Goal: Task Accomplishment & Management: Use online tool/utility

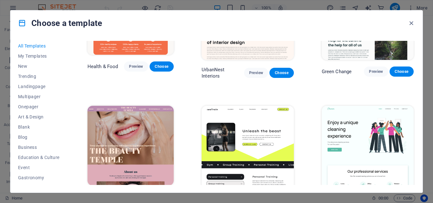
scroll to position [983, 0]
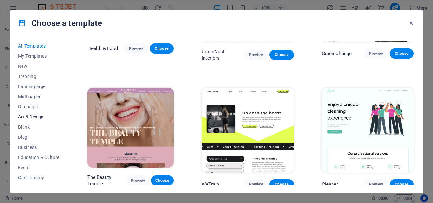
click at [36, 115] on span "Art & Design" at bounding box center [39, 116] width 42 height 5
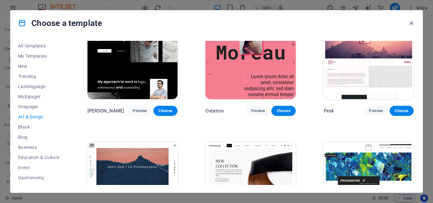
scroll to position [0, 0]
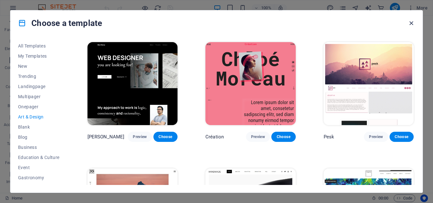
click at [411, 26] on icon "button" at bounding box center [411, 23] width 7 height 7
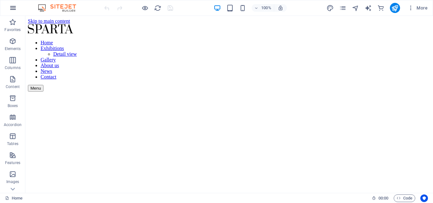
click at [12, 7] on icon "button" at bounding box center [13, 8] width 8 height 8
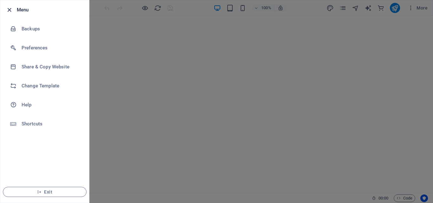
click at [10, 10] on icon "button" at bounding box center [9, 9] width 7 height 7
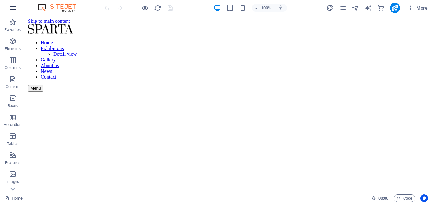
click at [16, 9] on icon "button" at bounding box center [13, 8] width 8 height 8
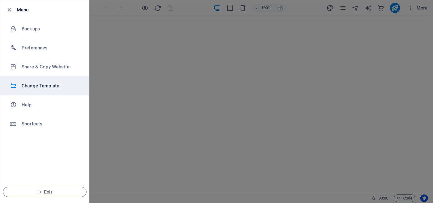
click at [30, 85] on h6 "Change Template" at bounding box center [51, 86] width 59 height 8
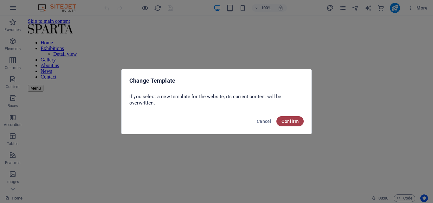
click at [291, 119] on span "Confirm" at bounding box center [290, 121] width 17 height 5
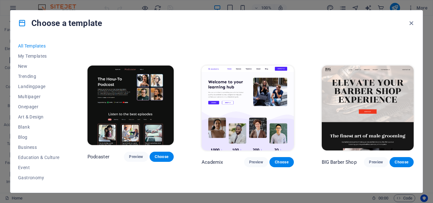
scroll to position [761, 0]
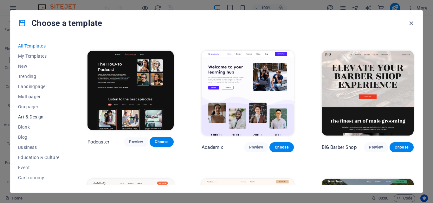
click at [32, 116] on span "Art & Design" at bounding box center [39, 116] width 42 height 5
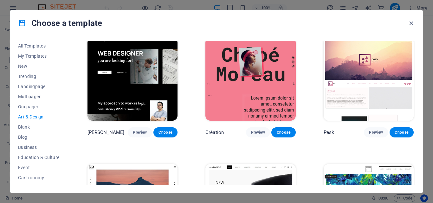
scroll to position [0, 0]
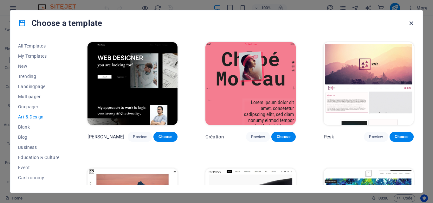
click at [411, 23] on icon "button" at bounding box center [411, 23] width 7 height 7
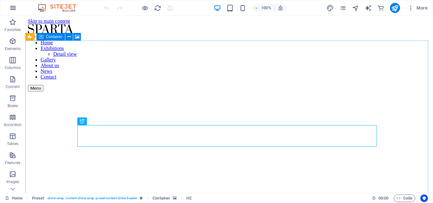
click at [13, 8] on icon "button" at bounding box center [13, 8] width 8 height 8
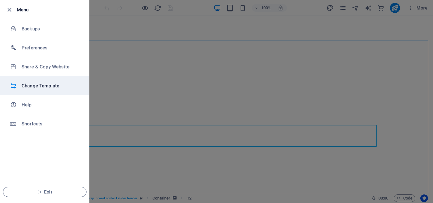
click at [31, 83] on h6 "Change Template" at bounding box center [51, 86] width 59 height 8
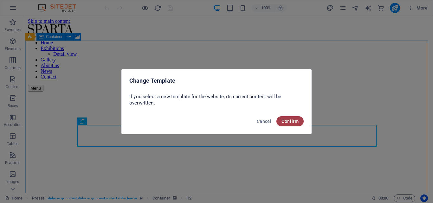
click at [283, 119] on span "Confirm" at bounding box center [290, 121] width 17 height 5
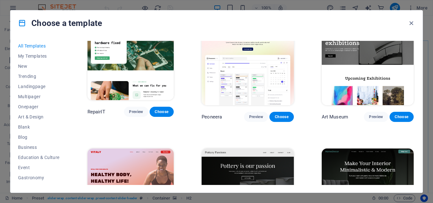
scroll to position [159, 0]
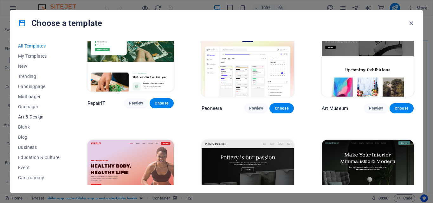
click at [26, 116] on span "Art & Design" at bounding box center [39, 116] width 42 height 5
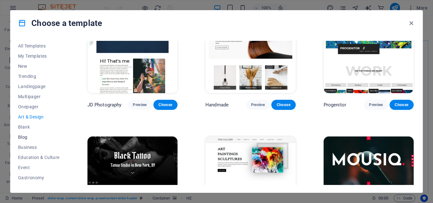
click at [25, 138] on span "Blog" at bounding box center [39, 137] width 42 height 5
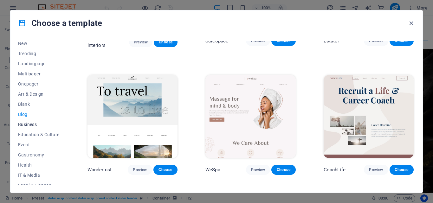
scroll to position [32, 0]
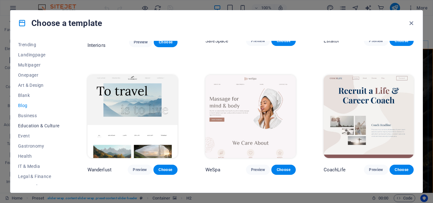
click at [42, 127] on span "Education & Culture" at bounding box center [39, 125] width 42 height 5
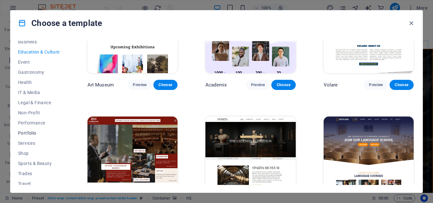
scroll to position [120, 0]
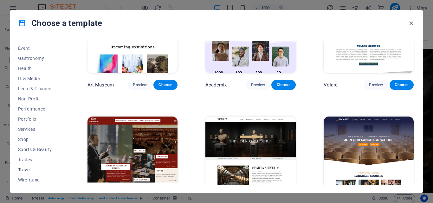
click at [37, 169] on span "Travel" at bounding box center [39, 169] width 42 height 5
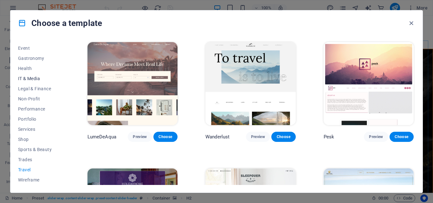
scroll to position [0, 0]
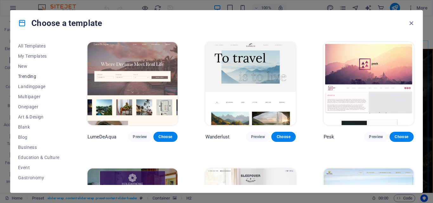
click at [36, 72] on button "Trending" at bounding box center [39, 76] width 42 height 10
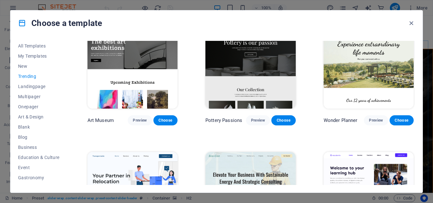
scroll to position [144, 0]
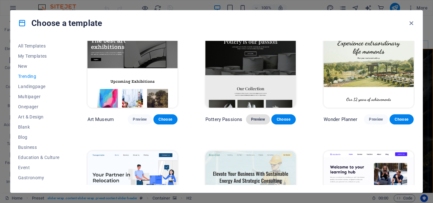
click at [259, 120] on span "Preview" at bounding box center [258, 119] width 14 height 5
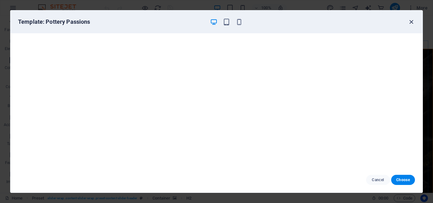
click at [412, 22] on icon "button" at bounding box center [411, 21] width 7 height 7
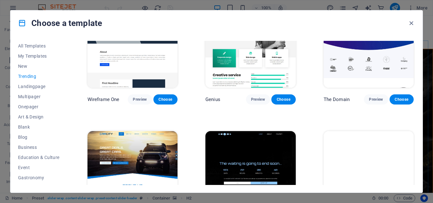
scroll to position [585, 0]
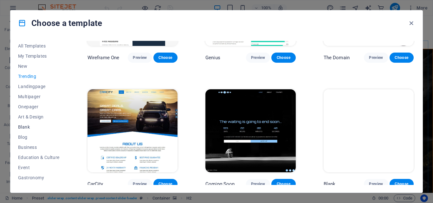
click at [34, 126] on span "Blank" at bounding box center [39, 127] width 42 height 5
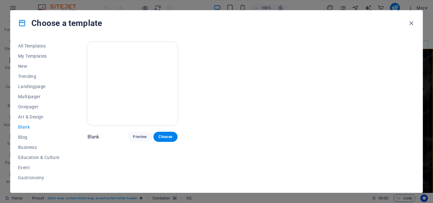
scroll to position [0, 0]
click at [25, 138] on span "Blog" at bounding box center [39, 137] width 42 height 5
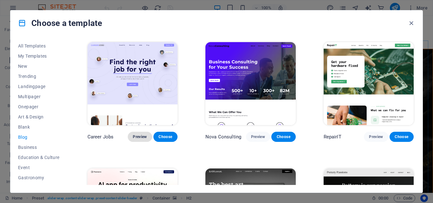
click at [145, 133] on button "Preview" at bounding box center [140, 137] width 24 height 10
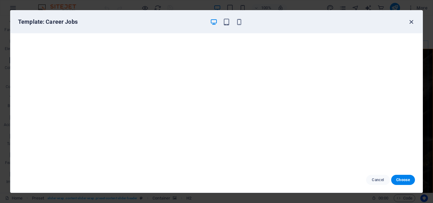
click at [411, 23] on icon "button" at bounding box center [411, 21] width 7 height 7
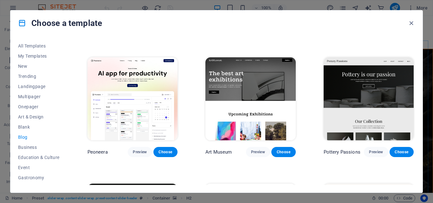
scroll to position [127, 0]
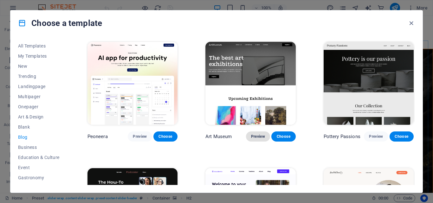
click at [255, 136] on span "Preview" at bounding box center [258, 136] width 14 height 5
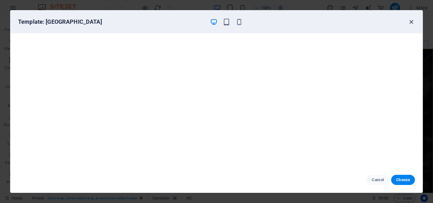
click at [411, 23] on icon "button" at bounding box center [411, 21] width 7 height 7
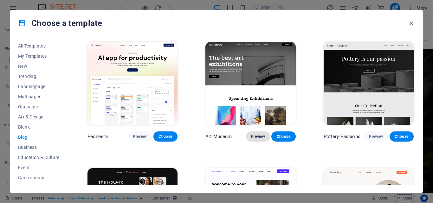
click at [255, 134] on span "Preview" at bounding box center [258, 136] width 14 height 5
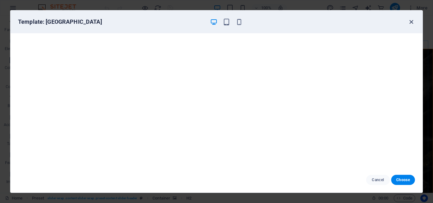
drag, startPoint x: 413, startPoint y: 24, endPoint x: 409, endPoint y: 22, distance: 4.3
click at [411, 23] on icon "button" at bounding box center [411, 21] width 7 height 7
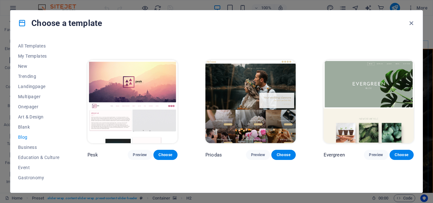
scroll to position [870, 0]
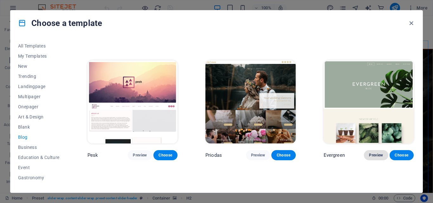
click at [369, 150] on button "Preview" at bounding box center [376, 155] width 24 height 10
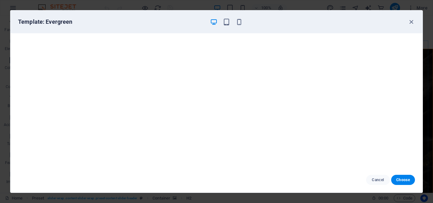
scroll to position [714, 0]
click at [240, 22] on icon "button" at bounding box center [239, 21] width 7 height 7
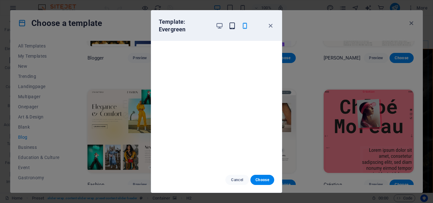
click at [232, 28] on icon "button" at bounding box center [232, 25] width 7 height 7
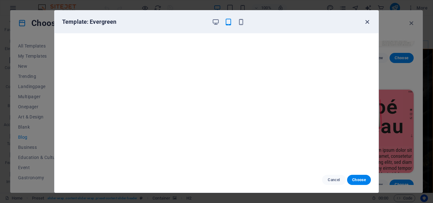
click at [366, 22] on icon "button" at bounding box center [367, 21] width 7 height 7
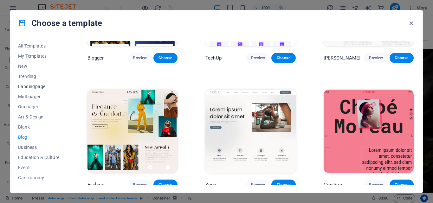
click at [40, 84] on span "Landingpage" at bounding box center [39, 86] width 42 height 5
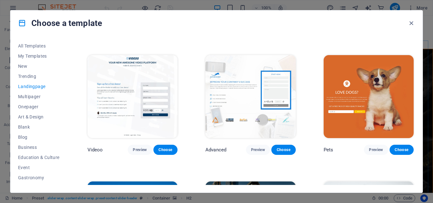
scroll to position [164, 0]
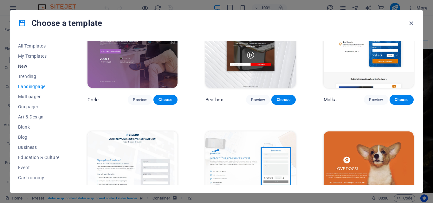
click at [28, 65] on span "New" at bounding box center [39, 66] width 42 height 5
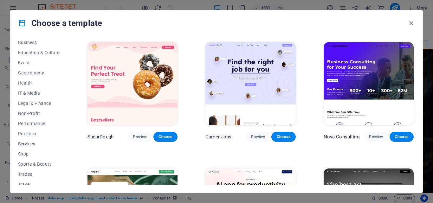
scroll to position [120, 0]
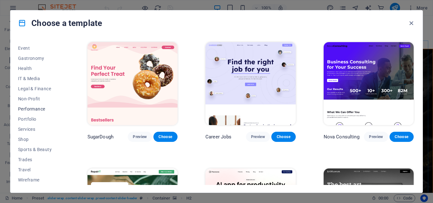
click at [40, 108] on span "Performance" at bounding box center [39, 109] width 42 height 5
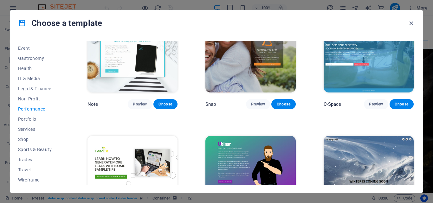
scroll to position [429, 0]
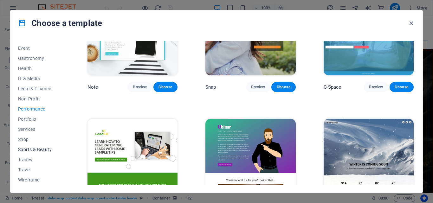
click at [34, 147] on span "Sports & Beauty" at bounding box center [39, 149] width 42 height 5
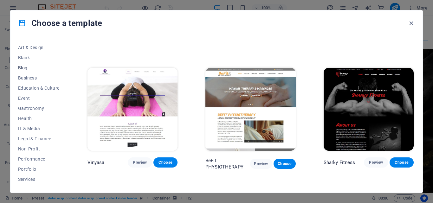
scroll to position [0, 0]
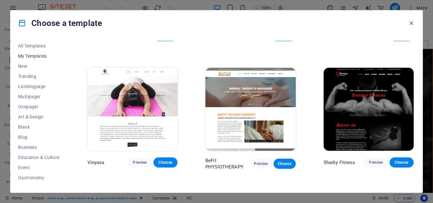
click at [39, 55] on span "My Templates" at bounding box center [39, 56] width 42 height 5
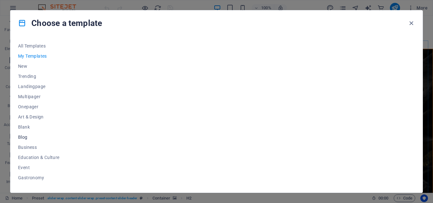
click at [38, 135] on span "Blog" at bounding box center [39, 137] width 42 height 5
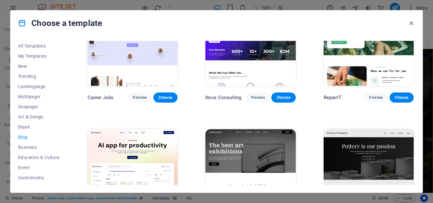
scroll to position [95, 0]
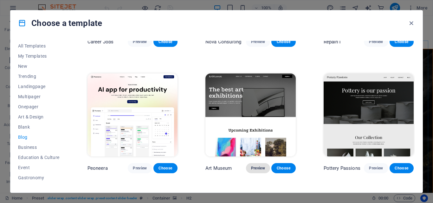
click at [259, 166] on span "Preview" at bounding box center [258, 168] width 14 height 5
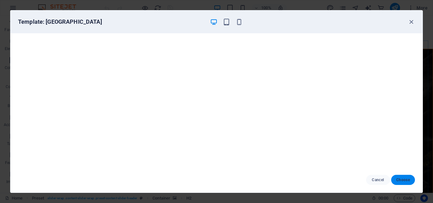
click at [403, 180] on span "Choose" at bounding box center [403, 180] width 14 height 5
